Goal: Task Accomplishment & Management: Complete application form

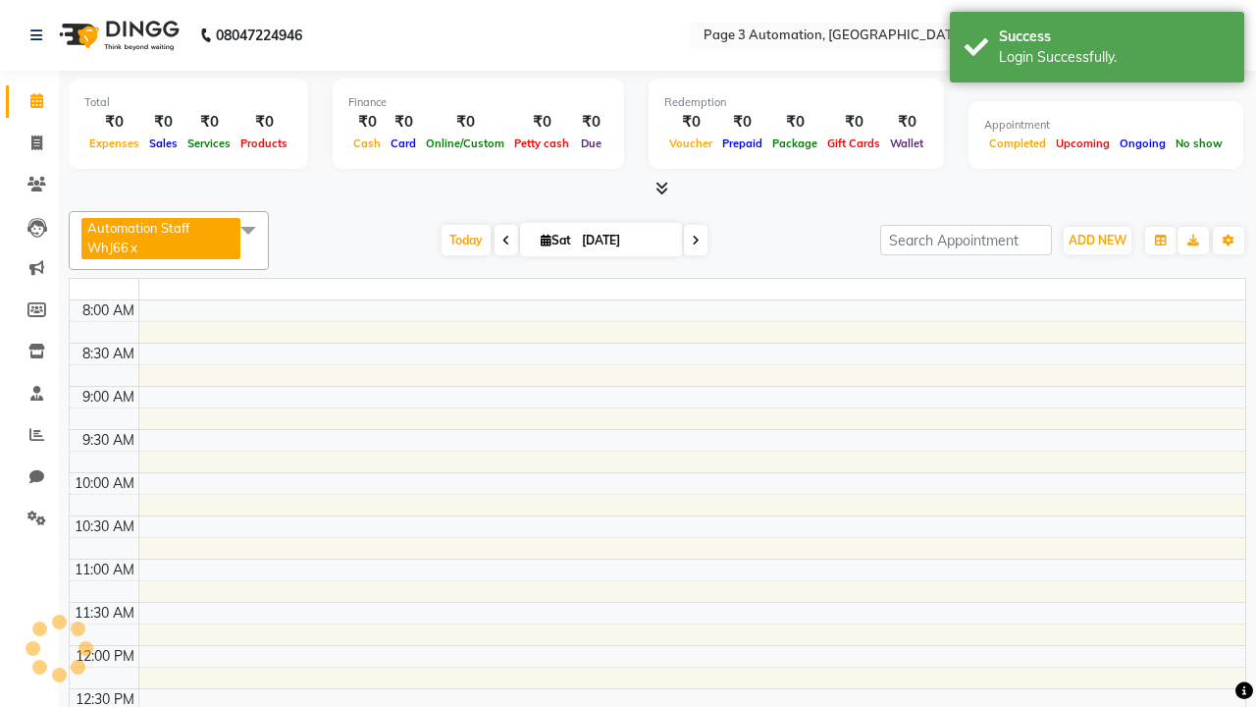
select select "en"
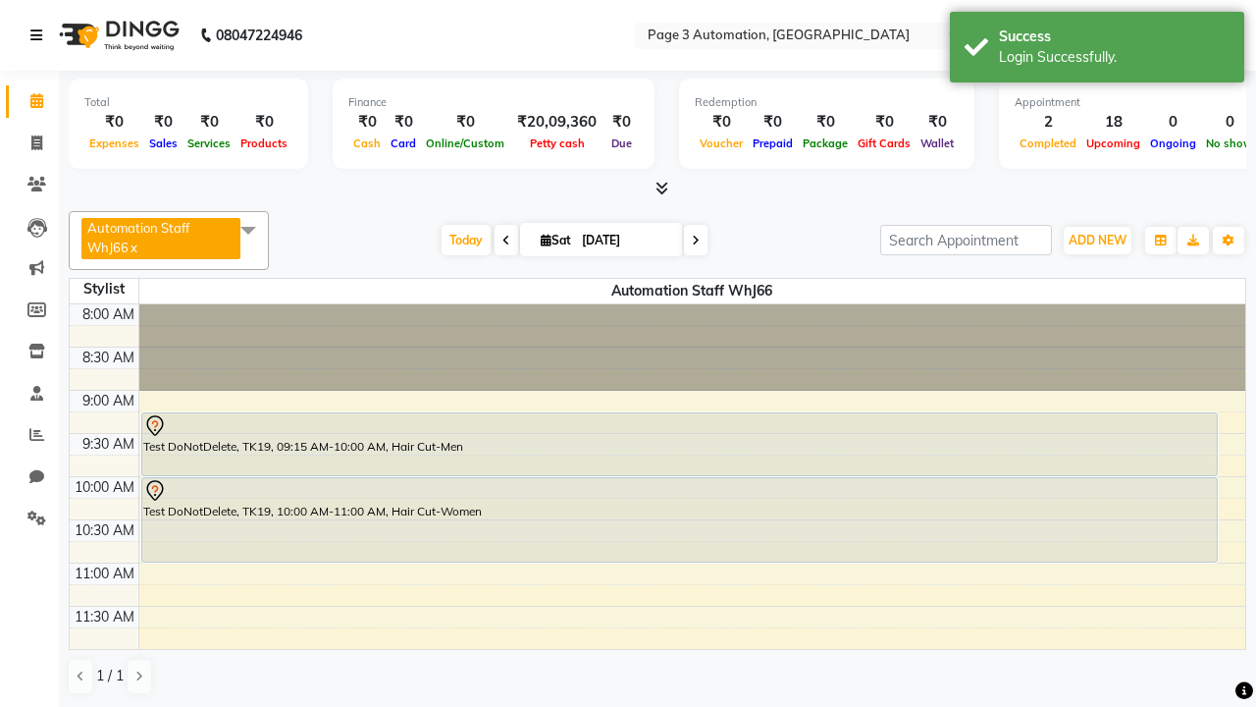
click at [40, 35] on icon at bounding box center [36, 35] width 12 height 14
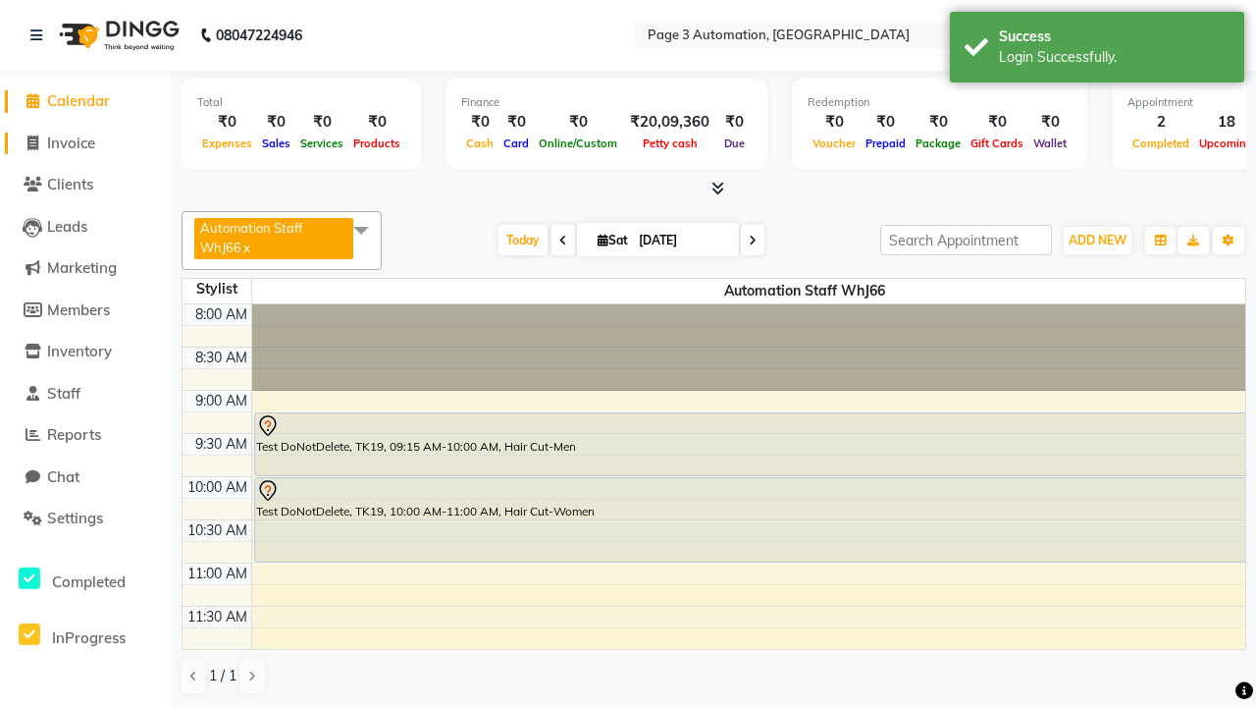
click at [85, 142] on span "Invoice" at bounding box center [71, 142] width 48 height 19
select select "2774"
select select "service"
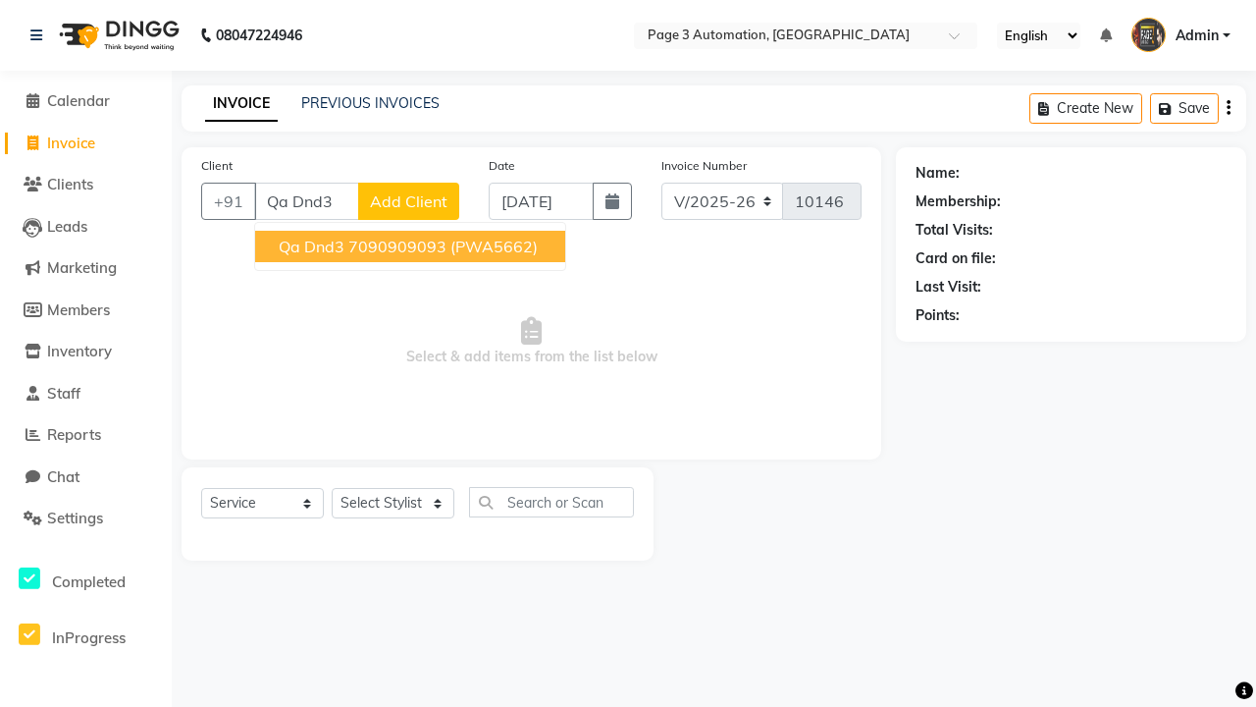
click at [412, 246] on ngb-highlight "7090909093" at bounding box center [397, 247] width 98 height 20
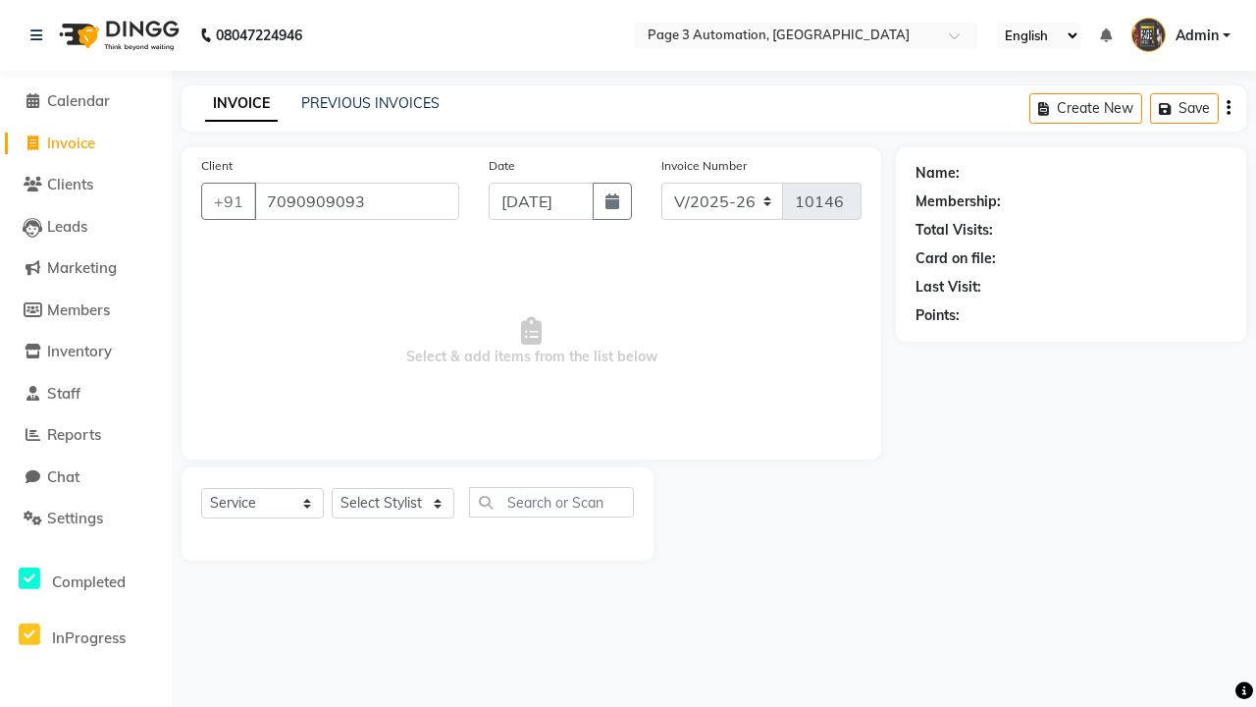
type input "7090909093"
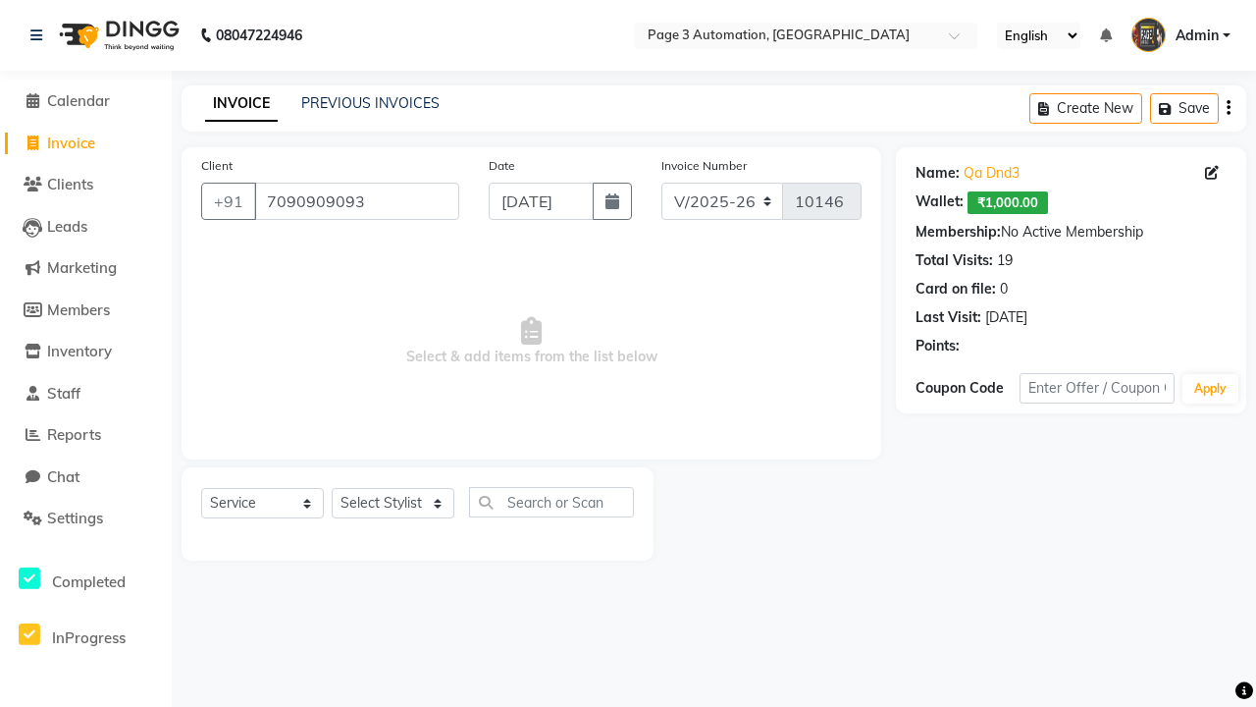
select select "71572"
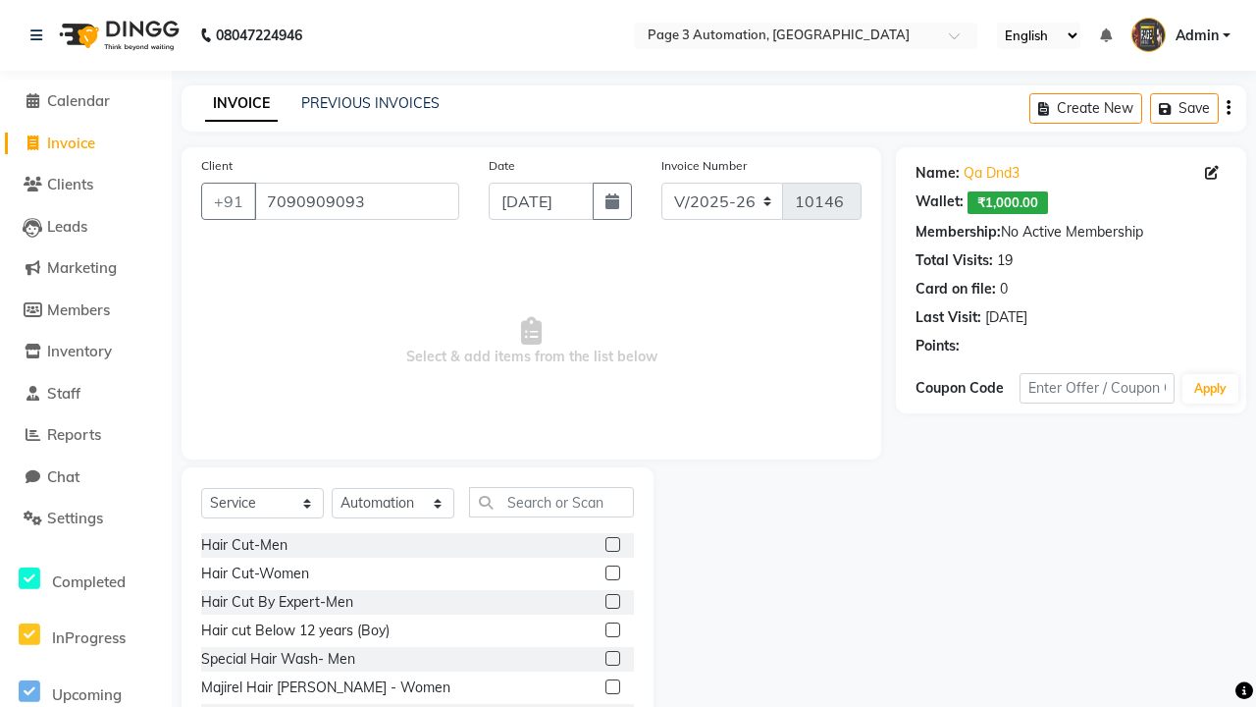
click at [611, 573] on label at bounding box center [613, 572] width 15 height 15
click at [611, 573] on input "checkbox" at bounding box center [612, 573] width 13 height 13
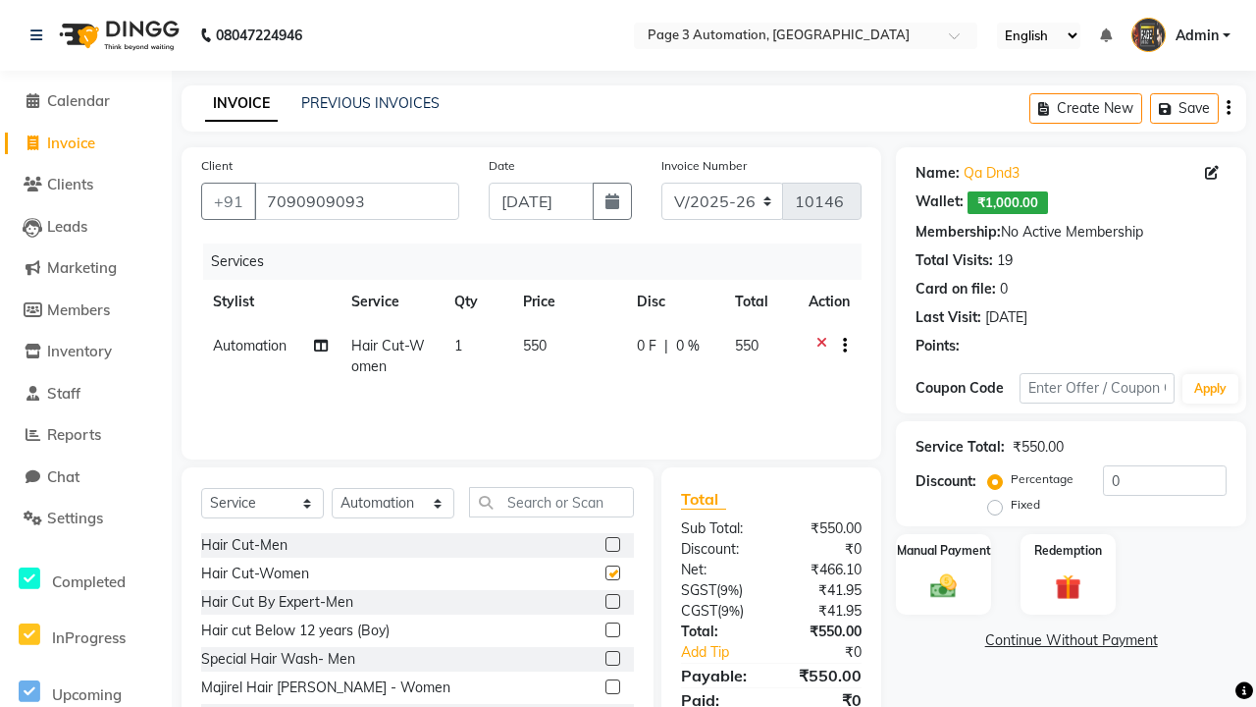
checkbox input "false"
click at [1185, 108] on button "Save" at bounding box center [1184, 108] width 69 height 30
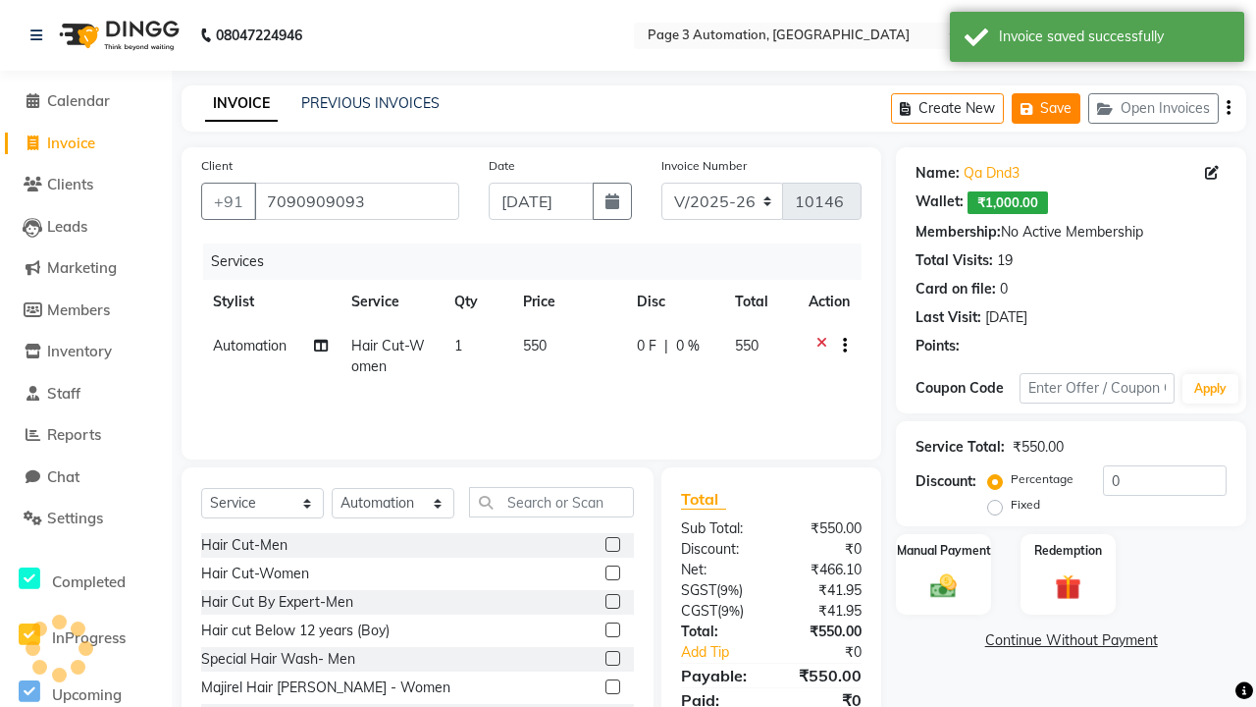
click at [1046, 108] on button "Save" at bounding box center [1046, 108] width 69 height 30
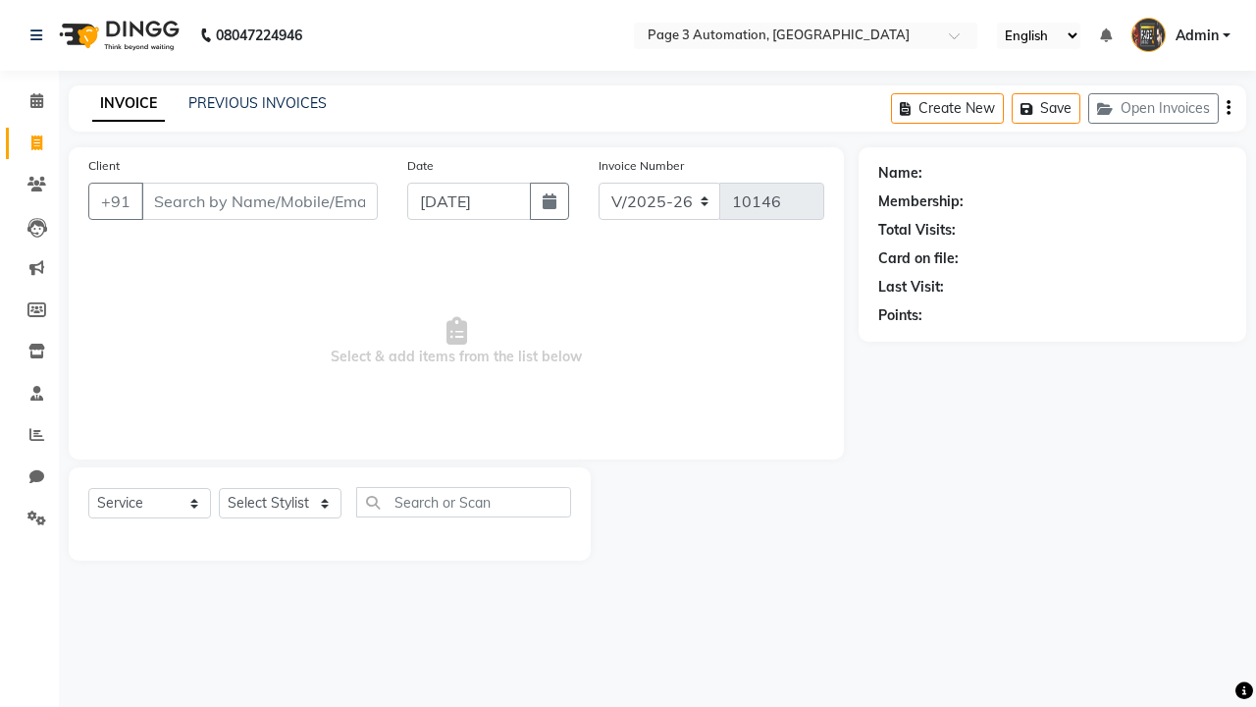
select select "2774"
select select "service"
click at [1153, 108] on button "Open Invoices" at bounding box center [1154, 108] width 131 height 30
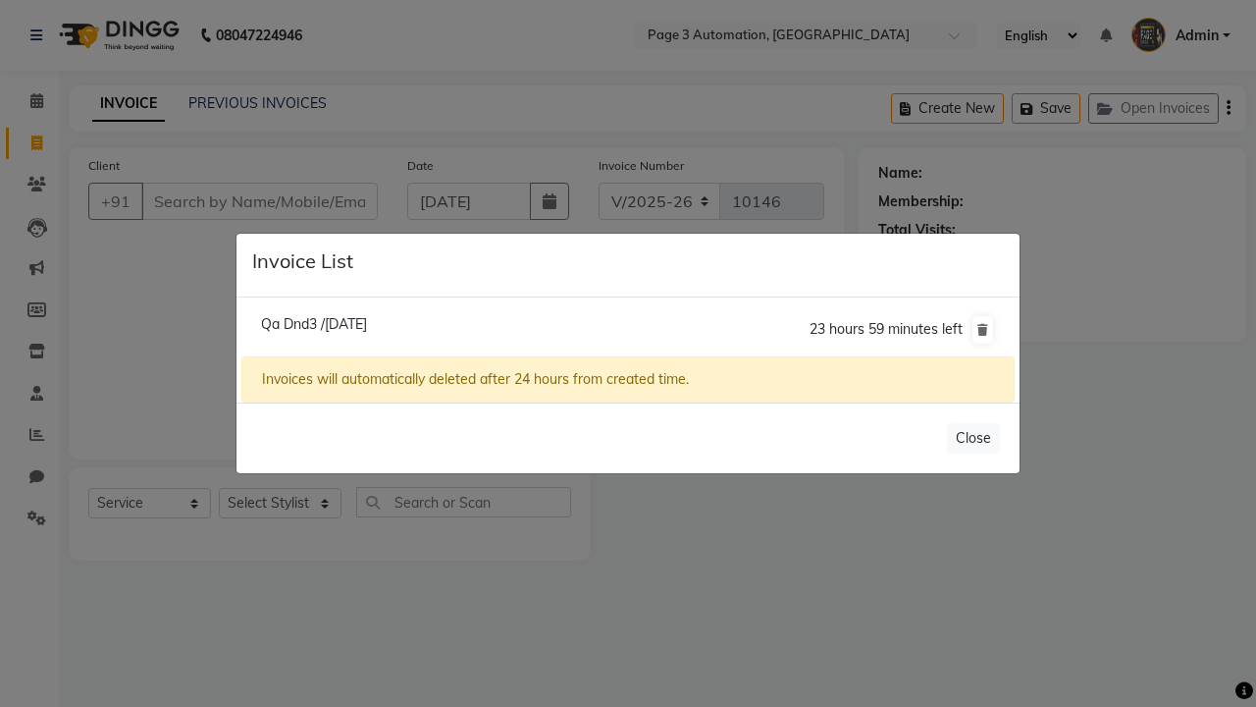
click at [346, 323] on span "Qa Dnd3 /[DATE]" at bounding box center [314, 324] width 106 height 18
type input "7090909093"
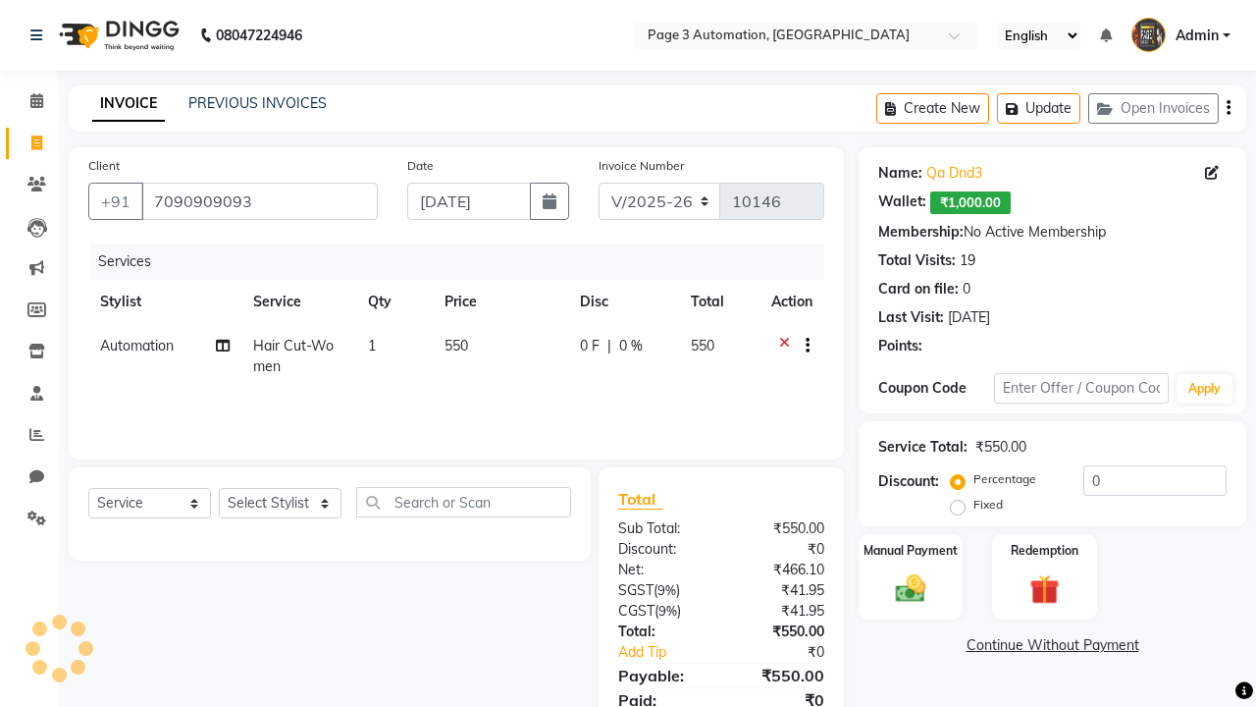
select select "712"
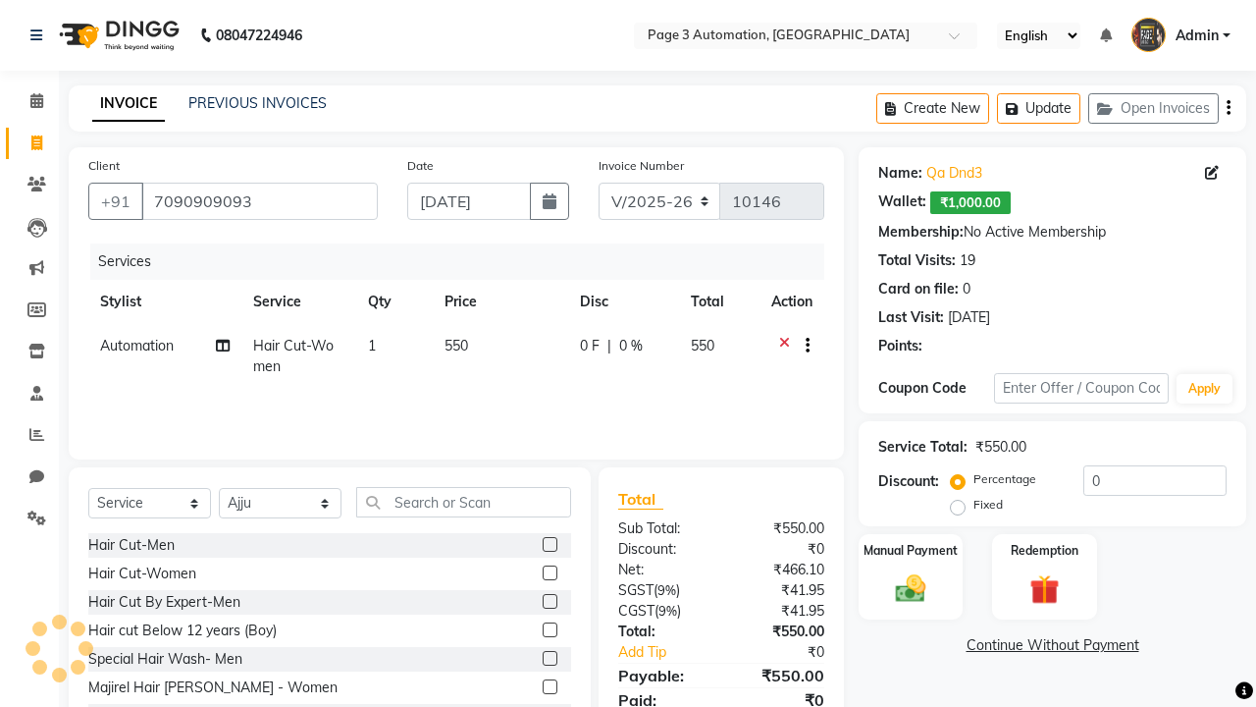
click at [549, 659] on label at bounding box center [550, 658] width 15 height 15
click at [549, 659] on input "checkbox" at bounding box center [549, 659] width 13 height 13
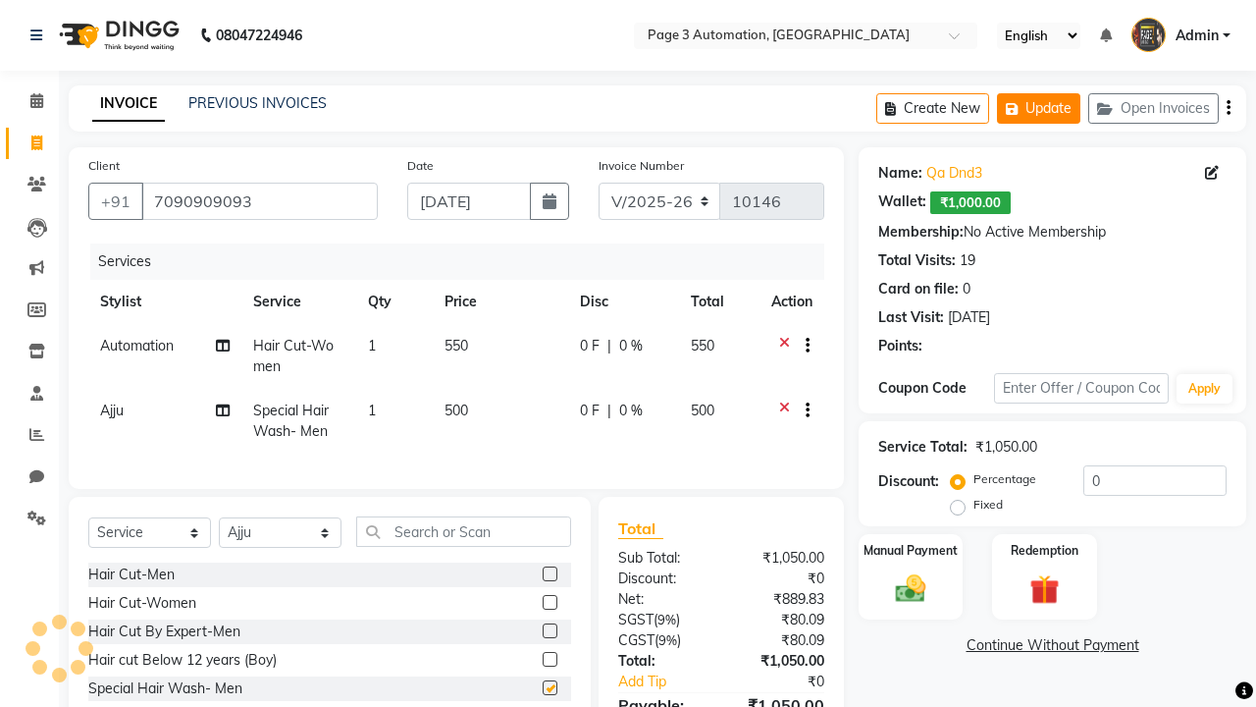
click at [1038, 108] on button "Update" at bounding box center [1038, 108] width 83 height 30
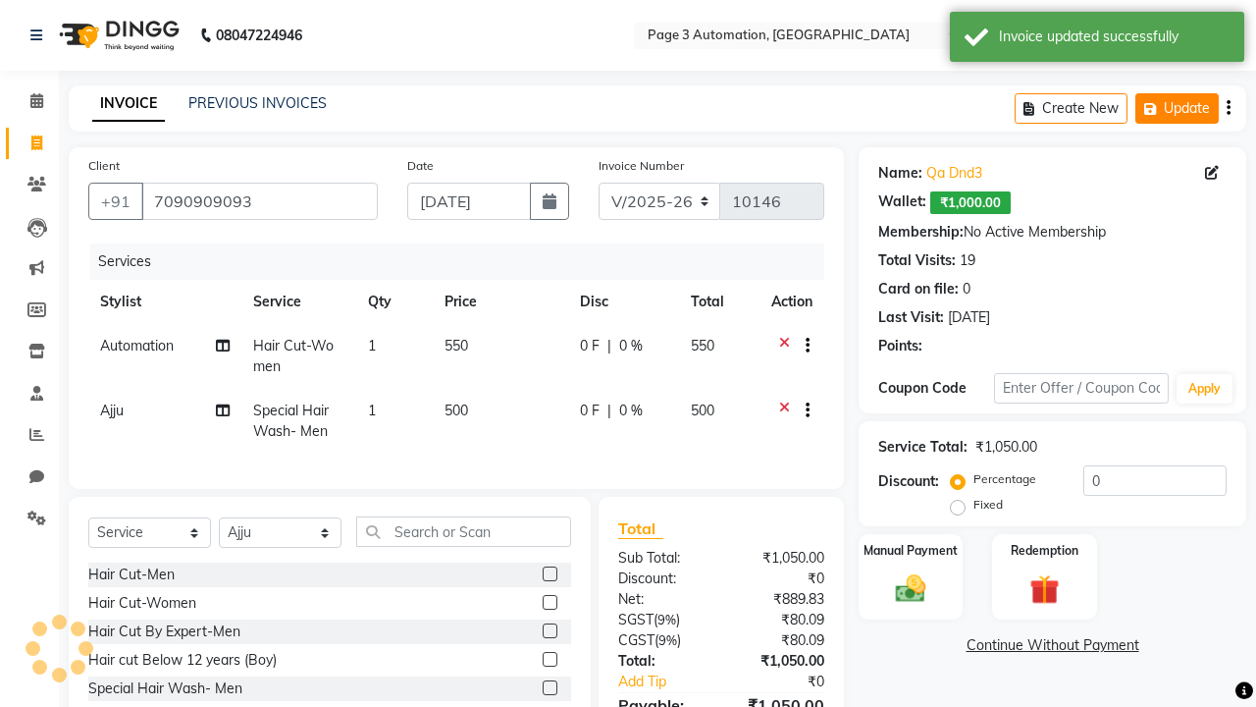
checkbox input "false"
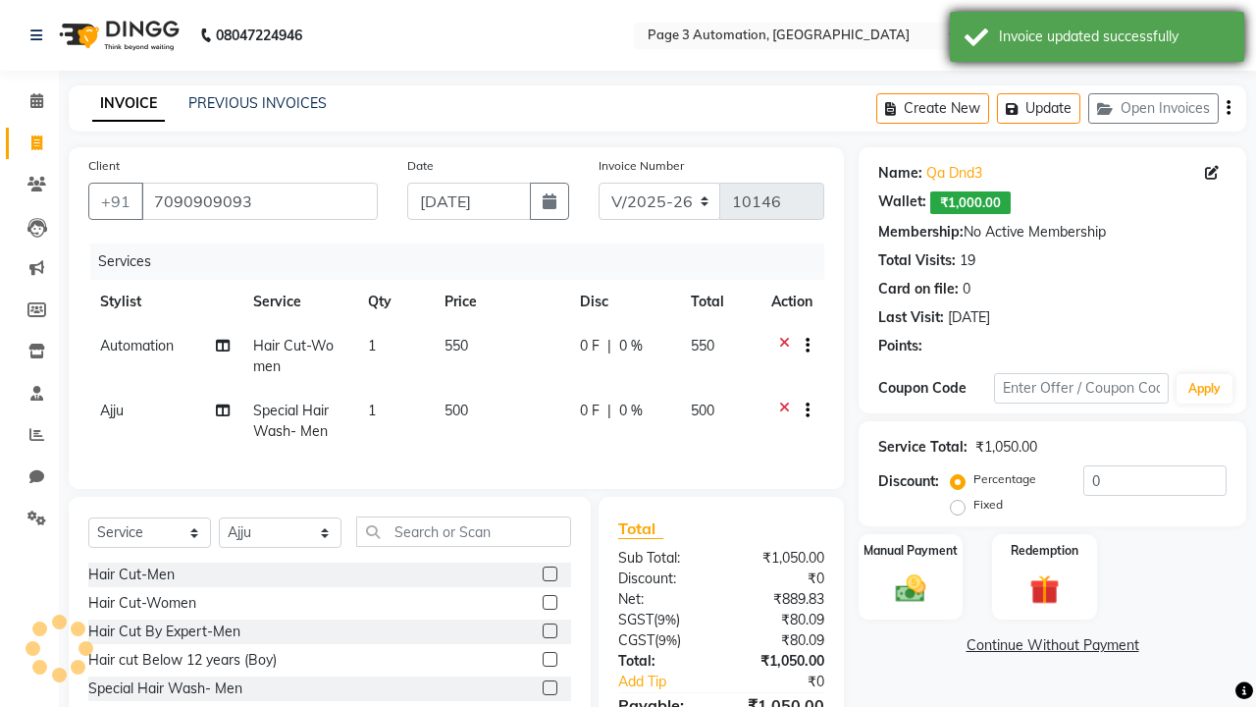
click at [1097, 39] on div "Invoice updated successfully" at bounding box center [1114, 37] width 231 height 21
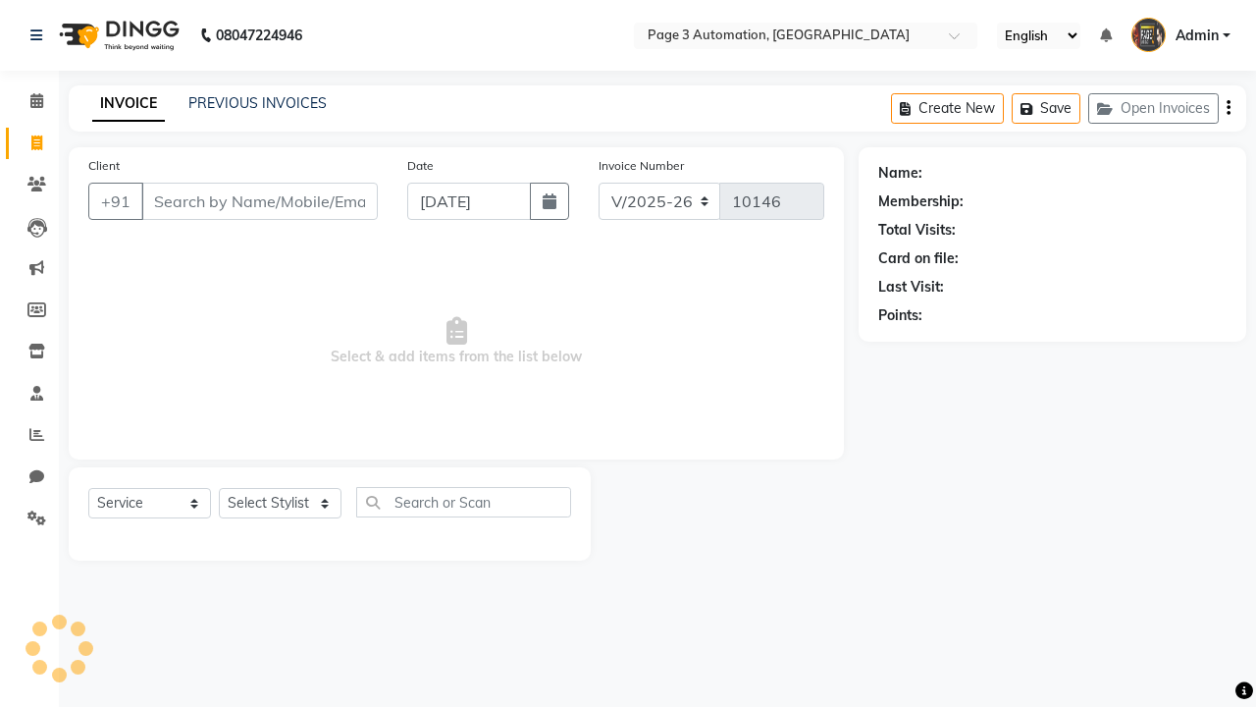
select select "2774"
select select "service"
click at [1153, 108] on button "Open Invoices" at bounding box center [1154, 108] width 131 height 30
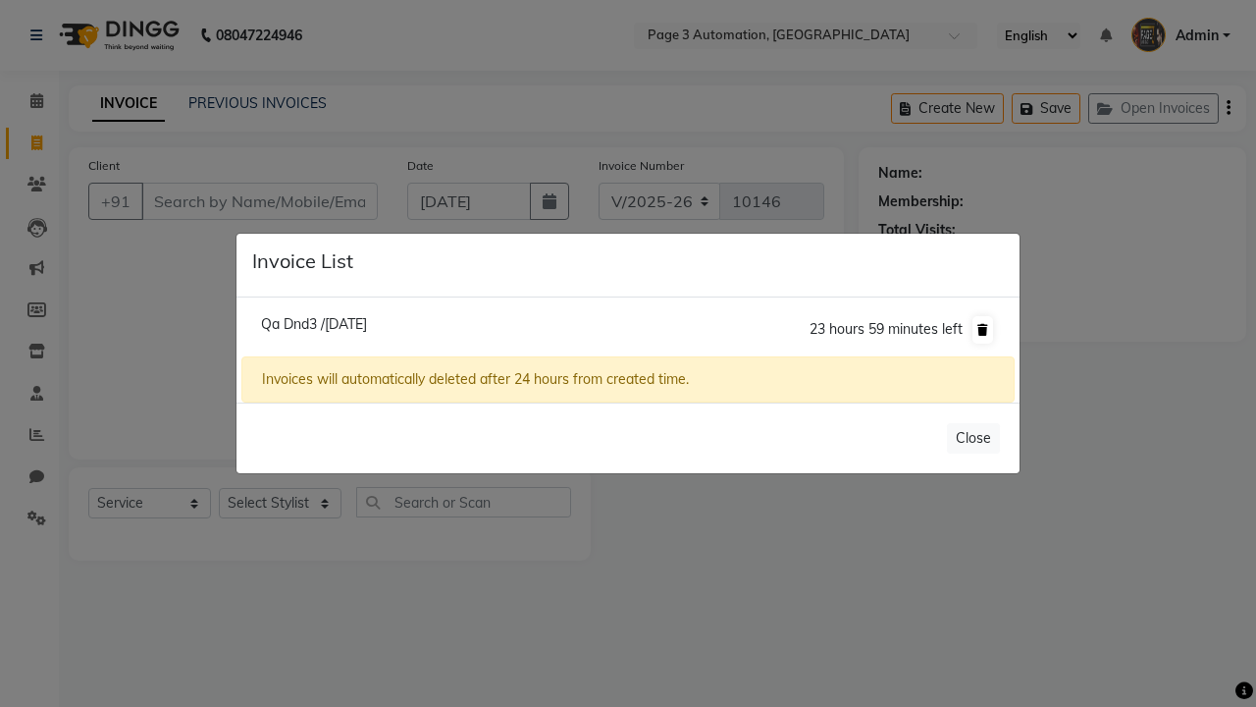
click at [983, 329] on icon at bounding box center [983, 330] width 11 height 12
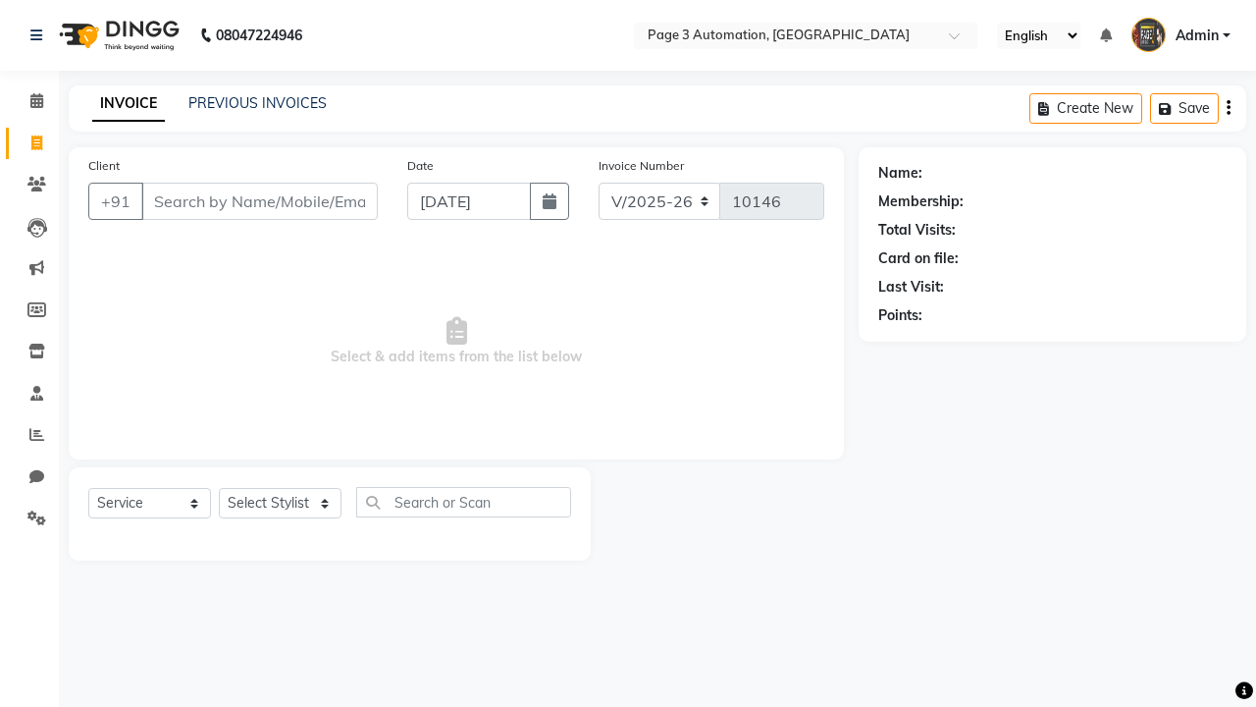
click at [1181, 35] on span "Admin" at bounding box center [1197, 36] width 43 height 21
click at [0, 0] on link "Sign out" at bounding box center [0, 0] width 0 height 0
